Goal: Use online tool/utility

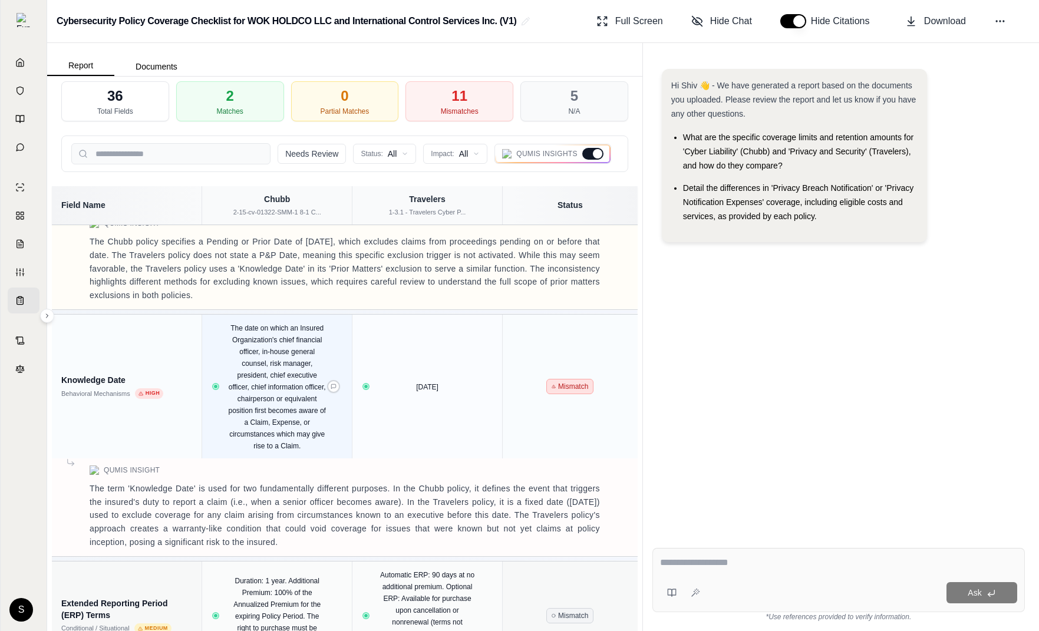
scroll to position [1844, 0]
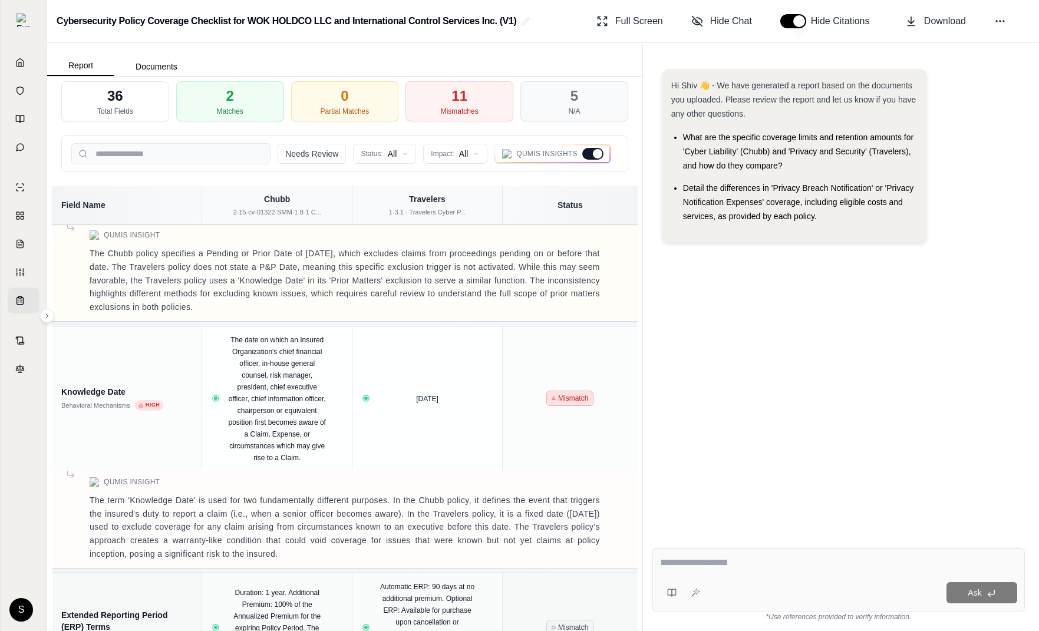
click at [595, 154] on div at bounding box center [597, 153] width 9 height 9
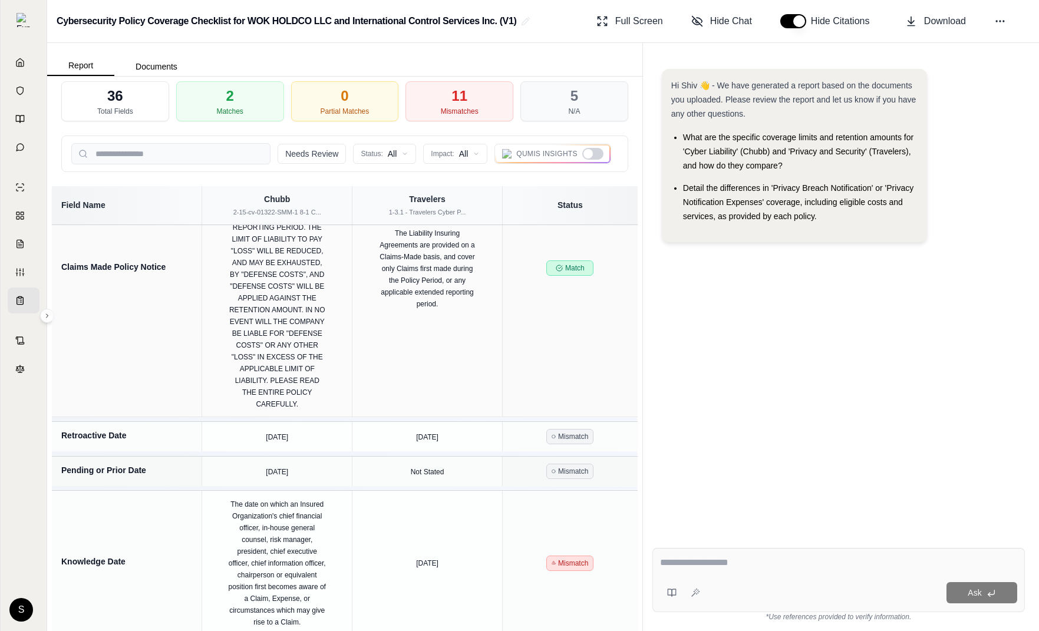
click at [595, 154] on div at bounding box center [592, 154] width 21 height 12
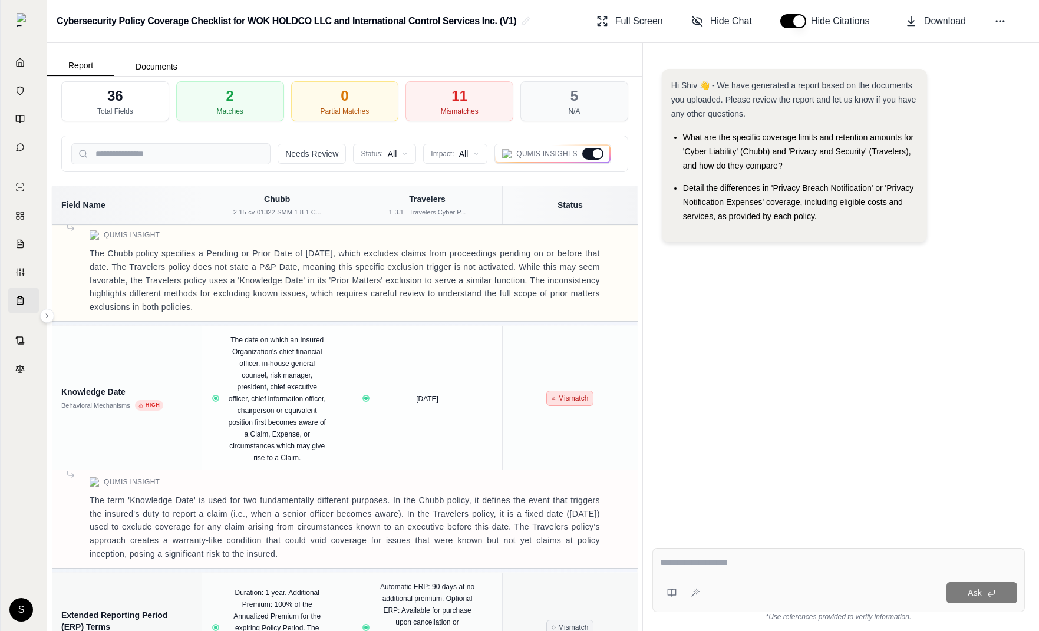
click at [595, 154] on div at bounding box center [597, 153] width 9 height 9
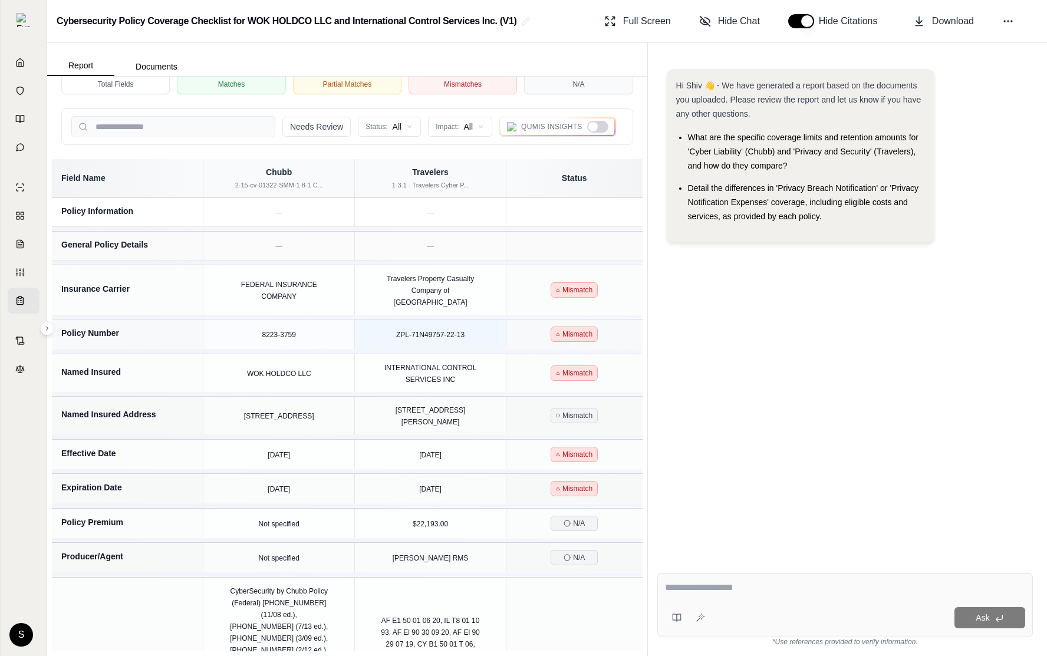
scroll to position [0, 0]
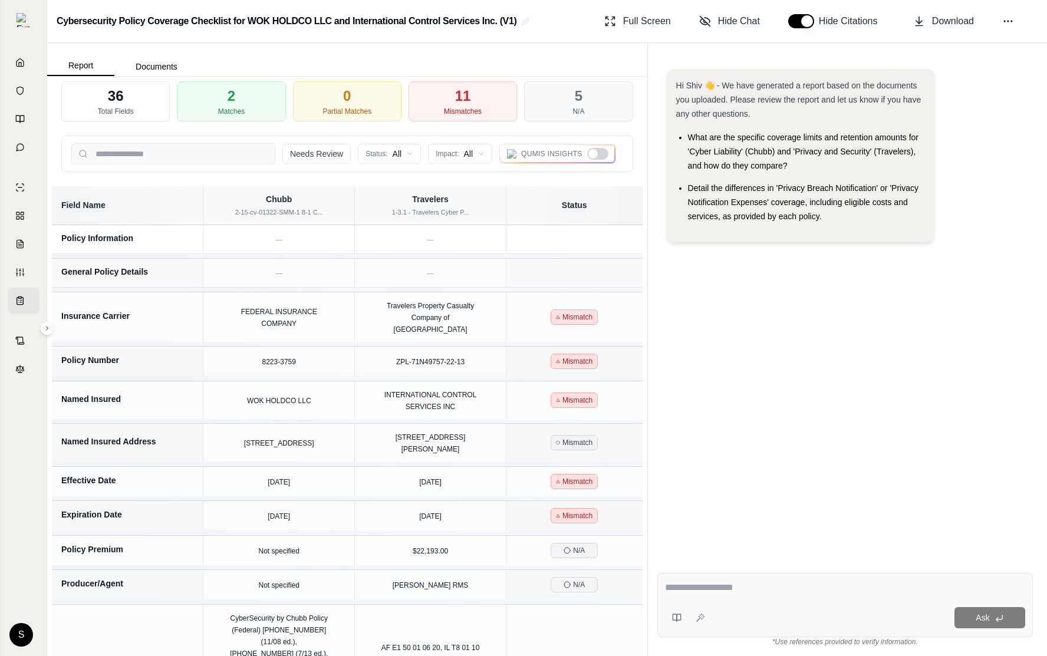
click at [592, 155] on div at bounding box center [592, 153] width 9 height 9
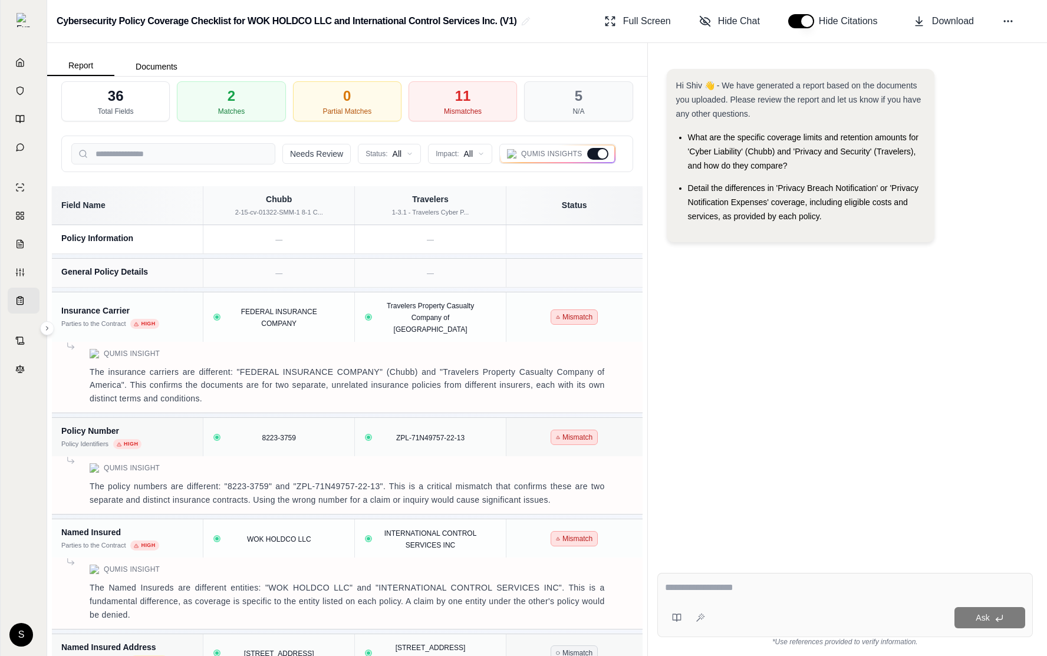
click at [605, 156] on div at bounding box center [602, 153] width 9 height 9
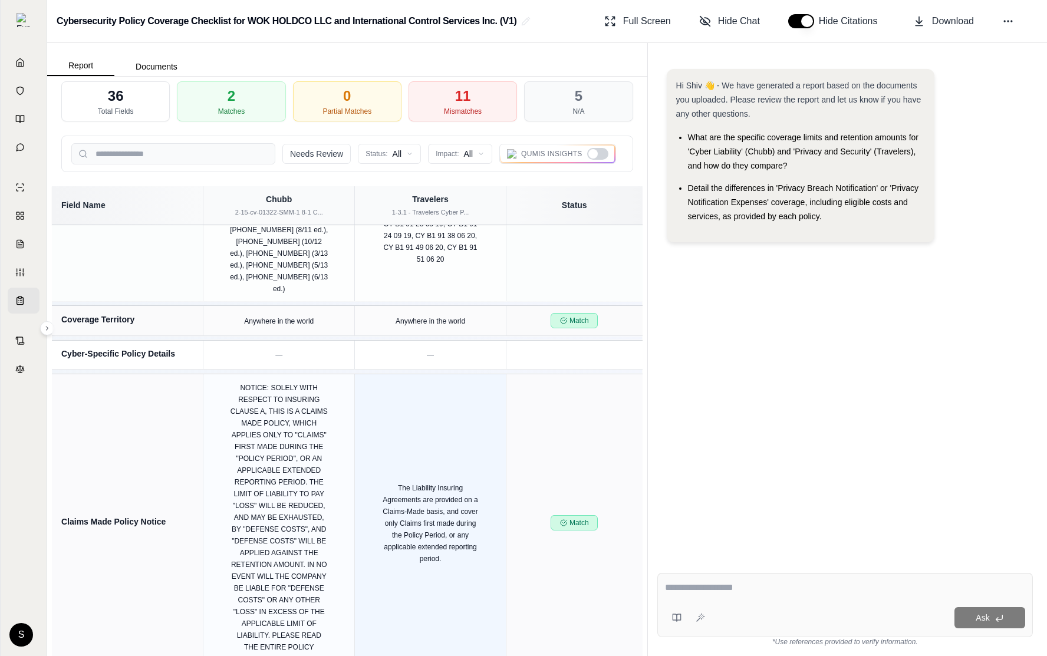
scroll to position [628, 0]
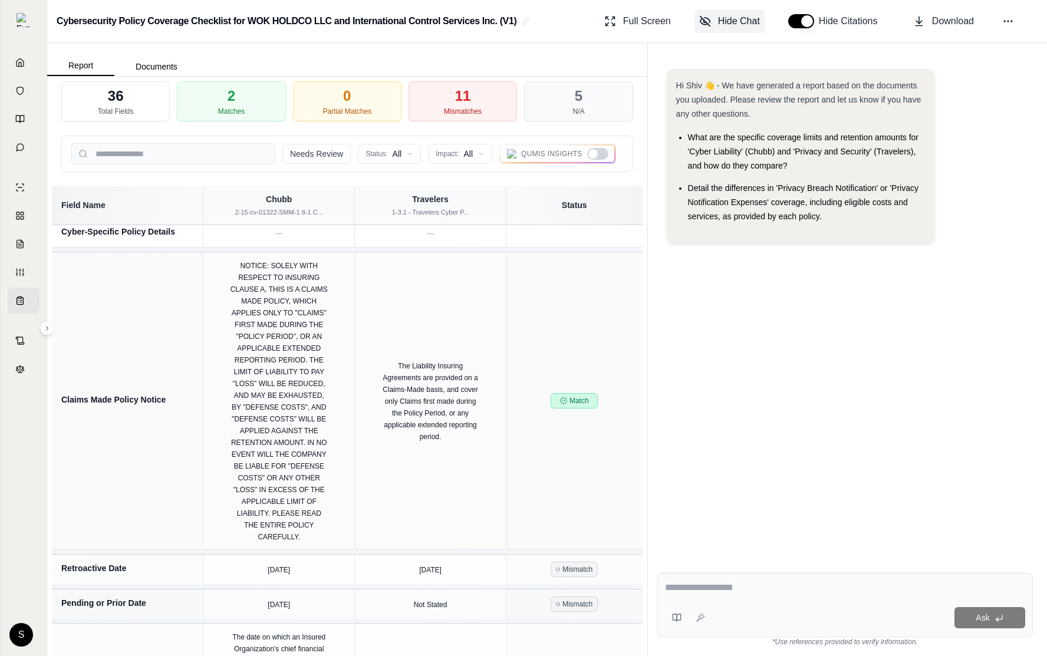
click at [760, 28] on button "Hide Chat" at bounding box center [729, 21] width 70 height 24
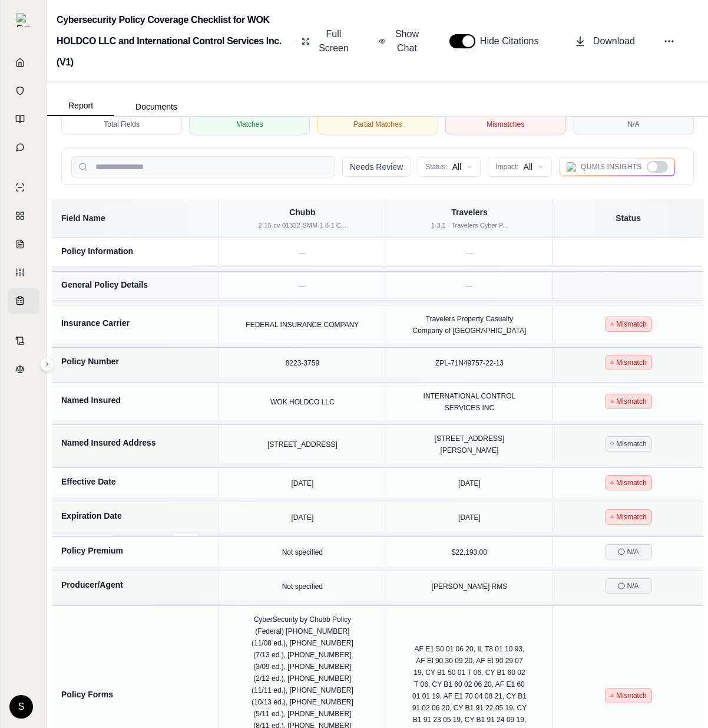
scroll to position [0, 0]
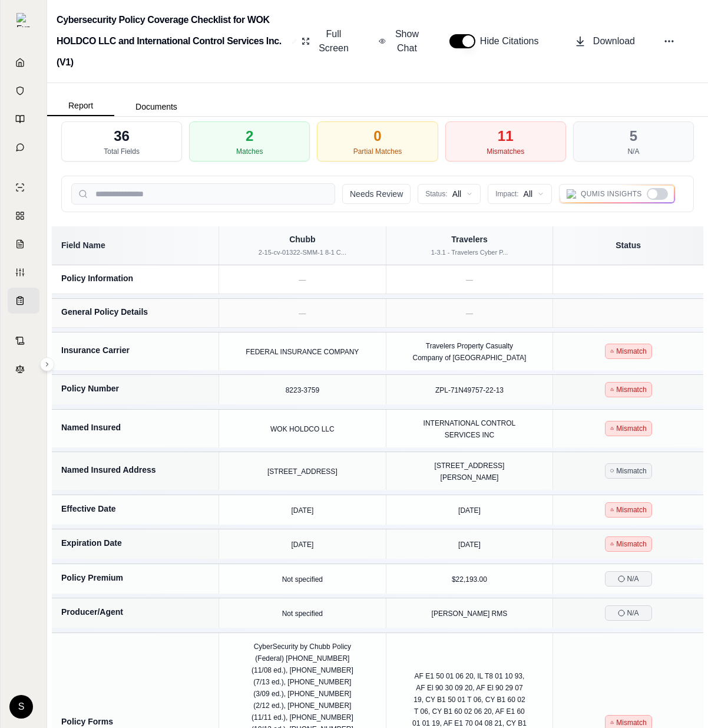
click at [667, 196] on div at bounding box center [657, 194] width 21 height 12
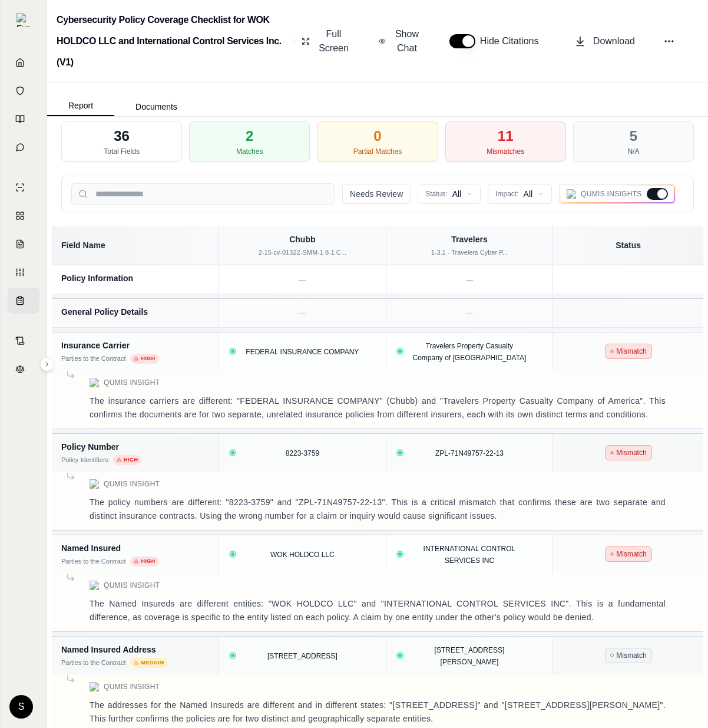
click at [668, 195] on div at bounding box center [657, 194] width 21 height 12
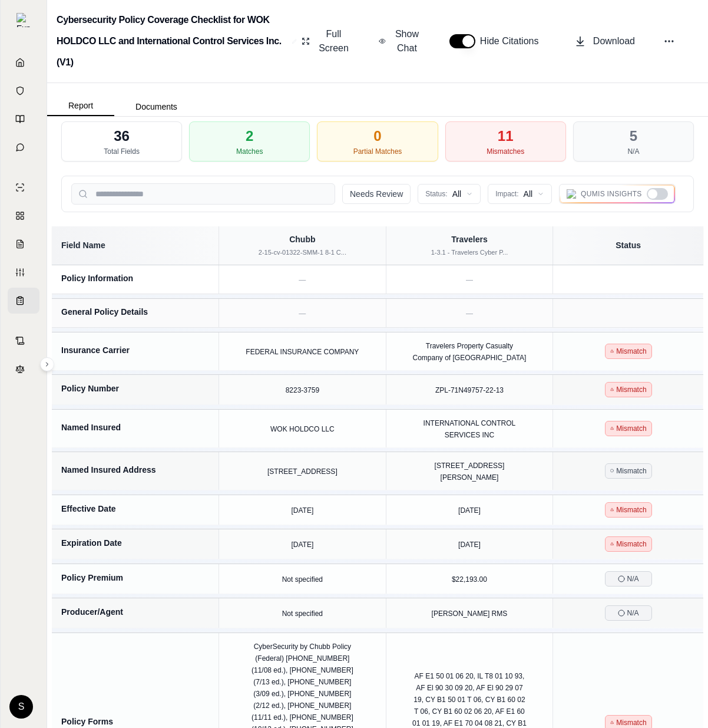
click at [668, 195] on div at bounding box center [657, 194] width 21 height 12
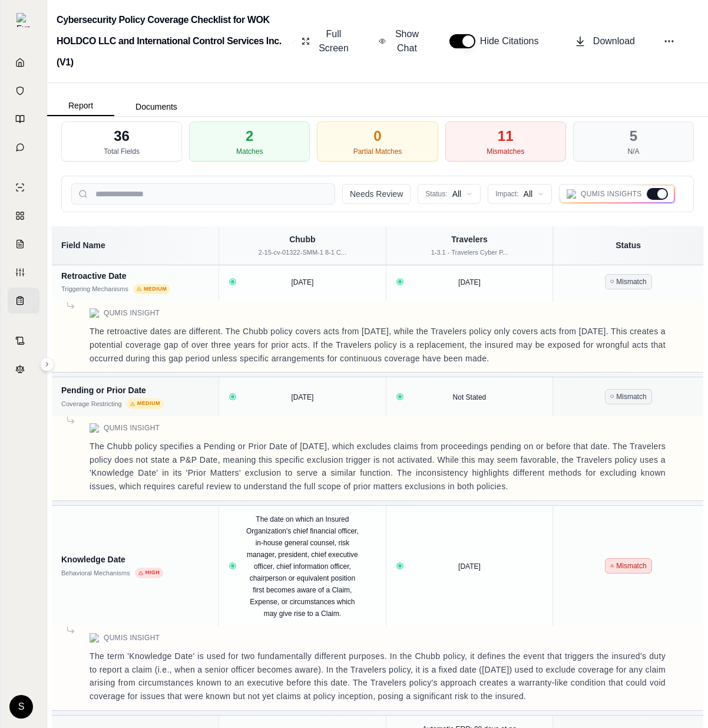
scroll to position [1563, 0]
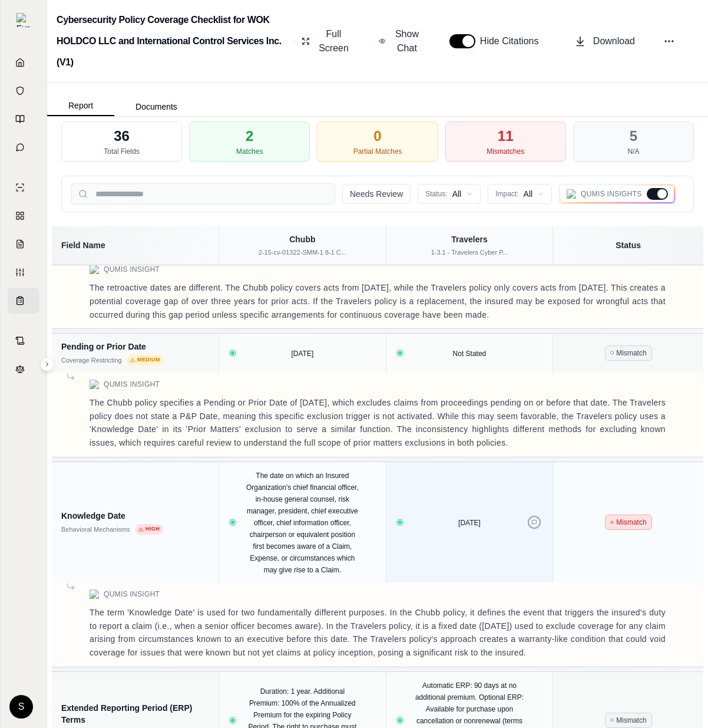
click at [536, 519] on icon at bounding box center [535, 522] width 6 height 6
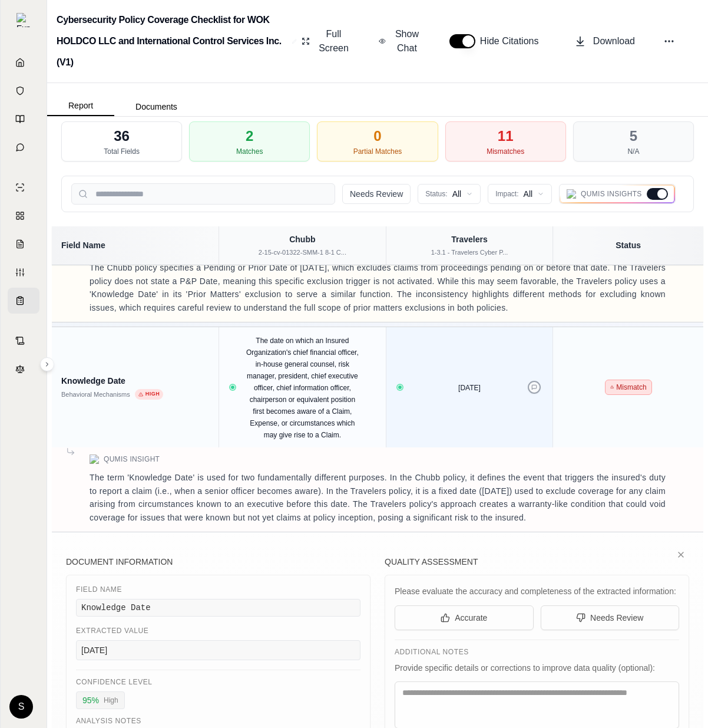
scroll to position [1695, 0]
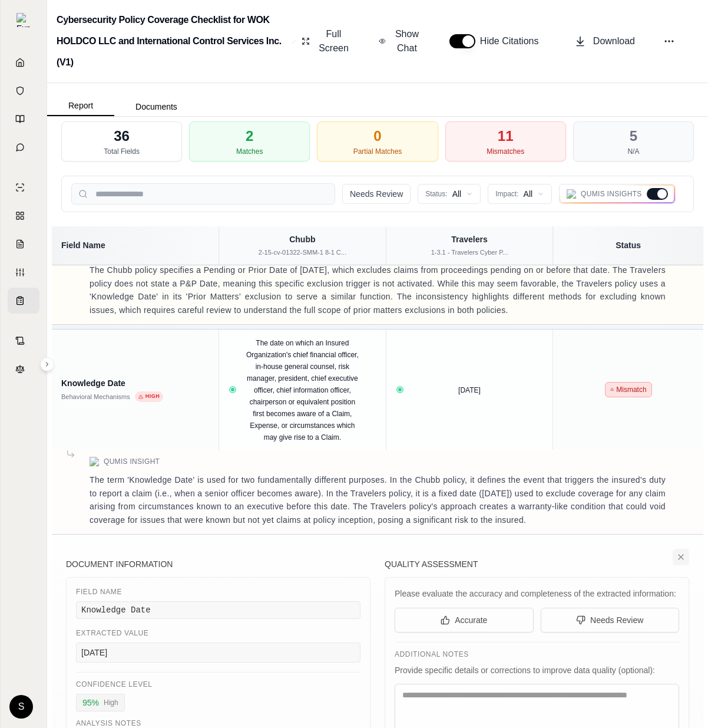
click at [681, 552] on icon at bounding box center [681, 556] width 9 height 9
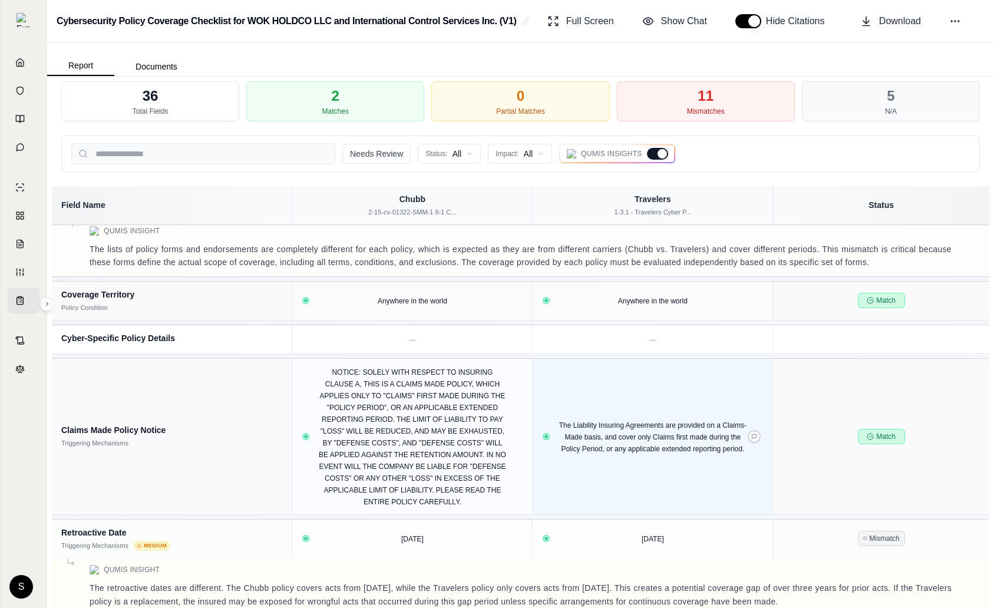
scroll to position [1354, 0]
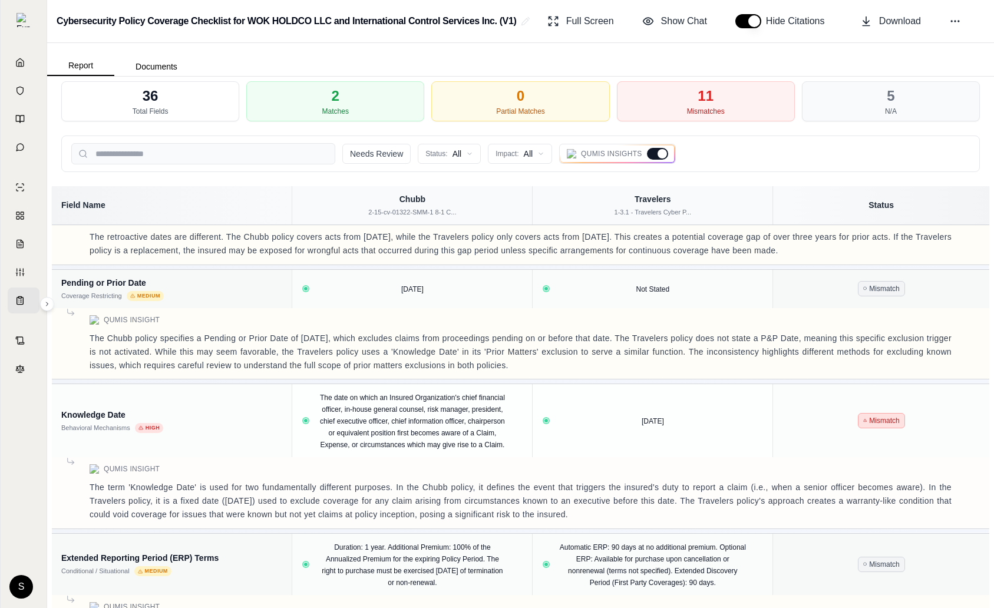
click at [660, 153] on div at bounding box center [662, 153] width 9 height 9
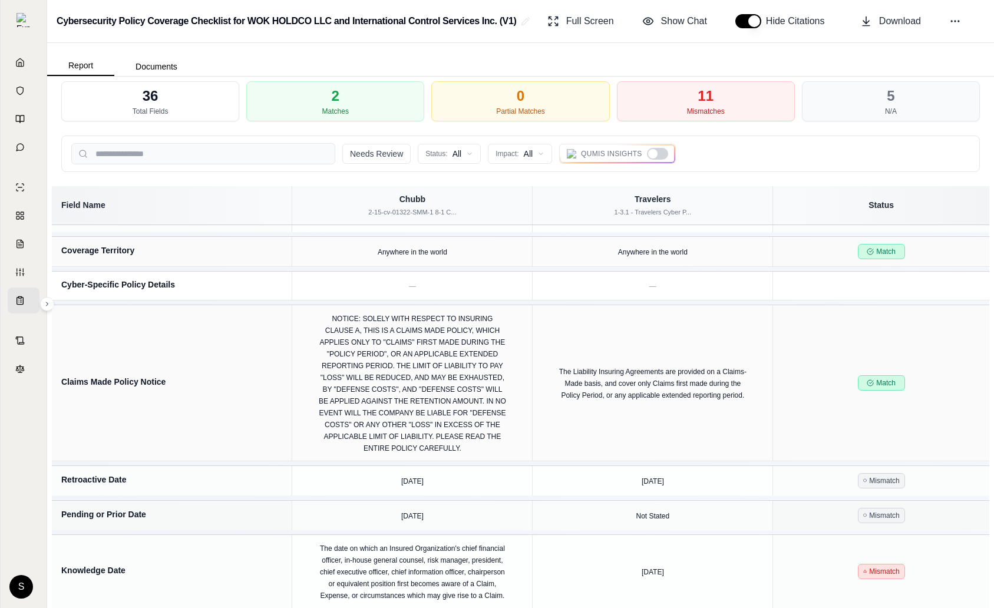
click at [660, 153] on div at bounding box center [657, 154] width 21 height 12
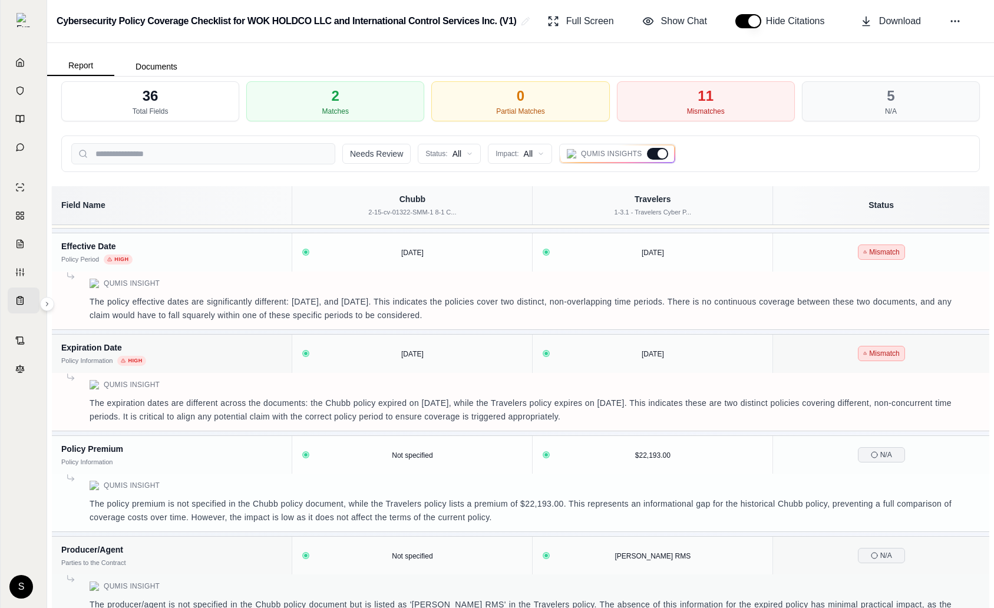
scroll to position [1354, 0]
